Goal: Task Accomplishment & Management: Manage account settings

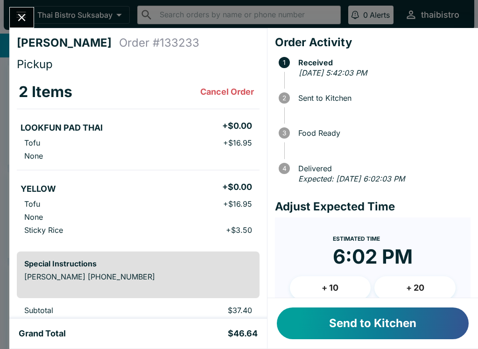
click at [333, 313] on button "Send to Kitchen" at bounding box center [373, 324] width 192 height 32
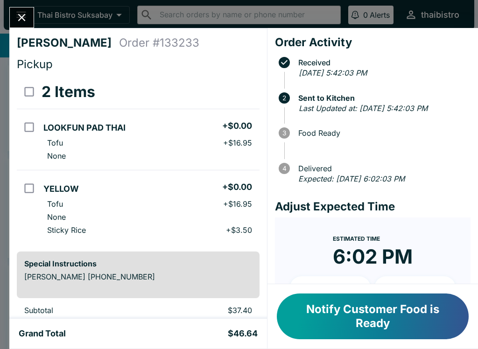
click at [20, 11] on icon "Close" at bounding box center [21, 17] width 13 height 13
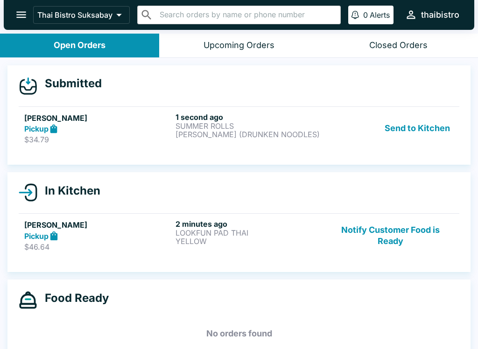
click at [285, 148] on link "[PERSON_NAME] K Pickup $34.79 1 second ago SUMMER ROLLS [PERSON_NAME] (DRUNKEN …" at bounding box center [239, 128] width 441 height 44
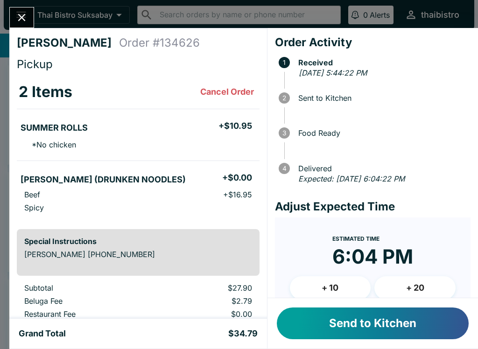
click at [353, 329] on button "Send to Kitchen" at bounding box center [373, 324] width 192 height 32
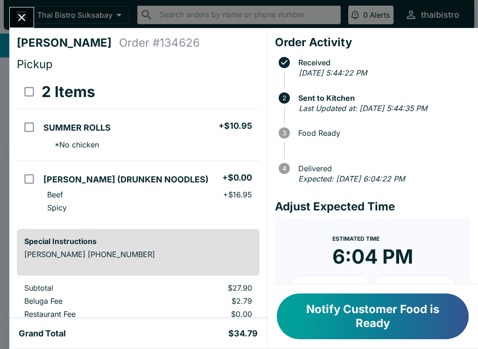
click at [40, 23] on div "[PERSON_NAME] K Order # 134626 Pickup 2 Items SUMMER ROLLS + $10.95 * No chicke…" at bounding box center [239, 174] width 478 height 349
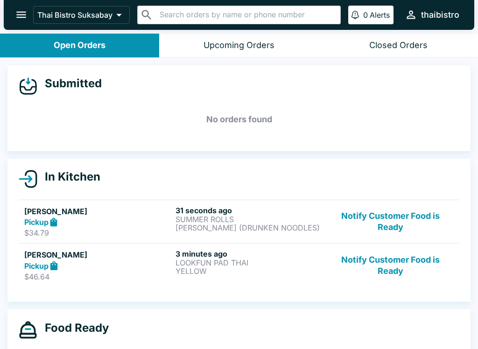
click at [403, 275] on button "Notify Customer Food is Ready" at bounding box center [390, 265] width 127 height 32
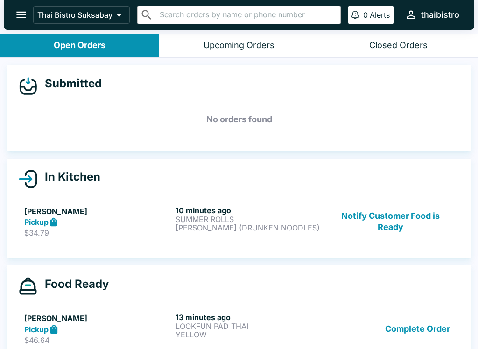
click at [388, 213] on button "Notify Customer Food is Ready" at bounding box center [390, 222] width 127 height 32
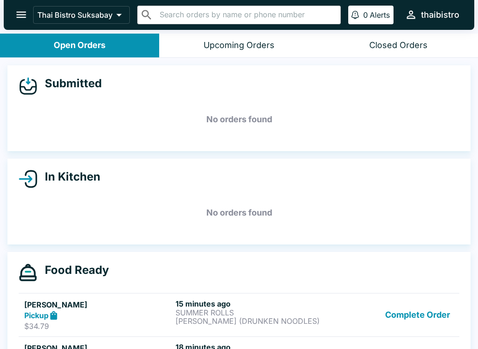
click at [448, 297] on link "[PERSON_NAME] Pickup $34.79 15 minutes ago SUMMER ROLLS [PERSON_NAME] (DRUNKEN …" at bounding box center [239, 315] width 441 height 44
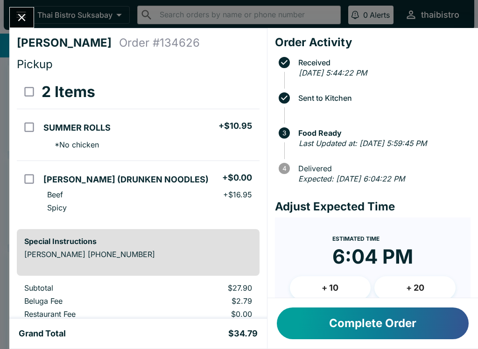
click at [422, 322] on button "Complete Order" at bounding box center [373, 324] width 192 height 32
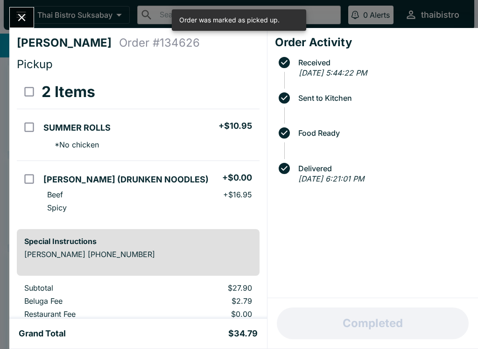
click at [29, 15] on button "Close" at bounding box center [22, 17] width 24 height 20
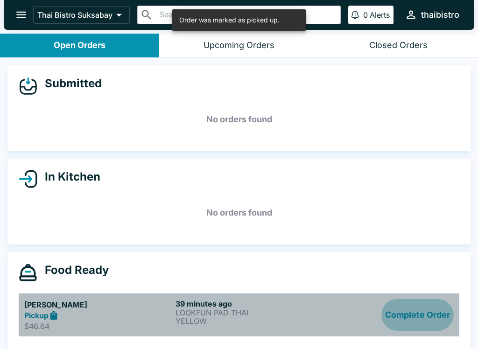
click at [421, 310] on button "Complete Order" at bounding box center [418, 315] width 72 height 32
